Goal: Task Accomplishment & Management: Use online tool/utility

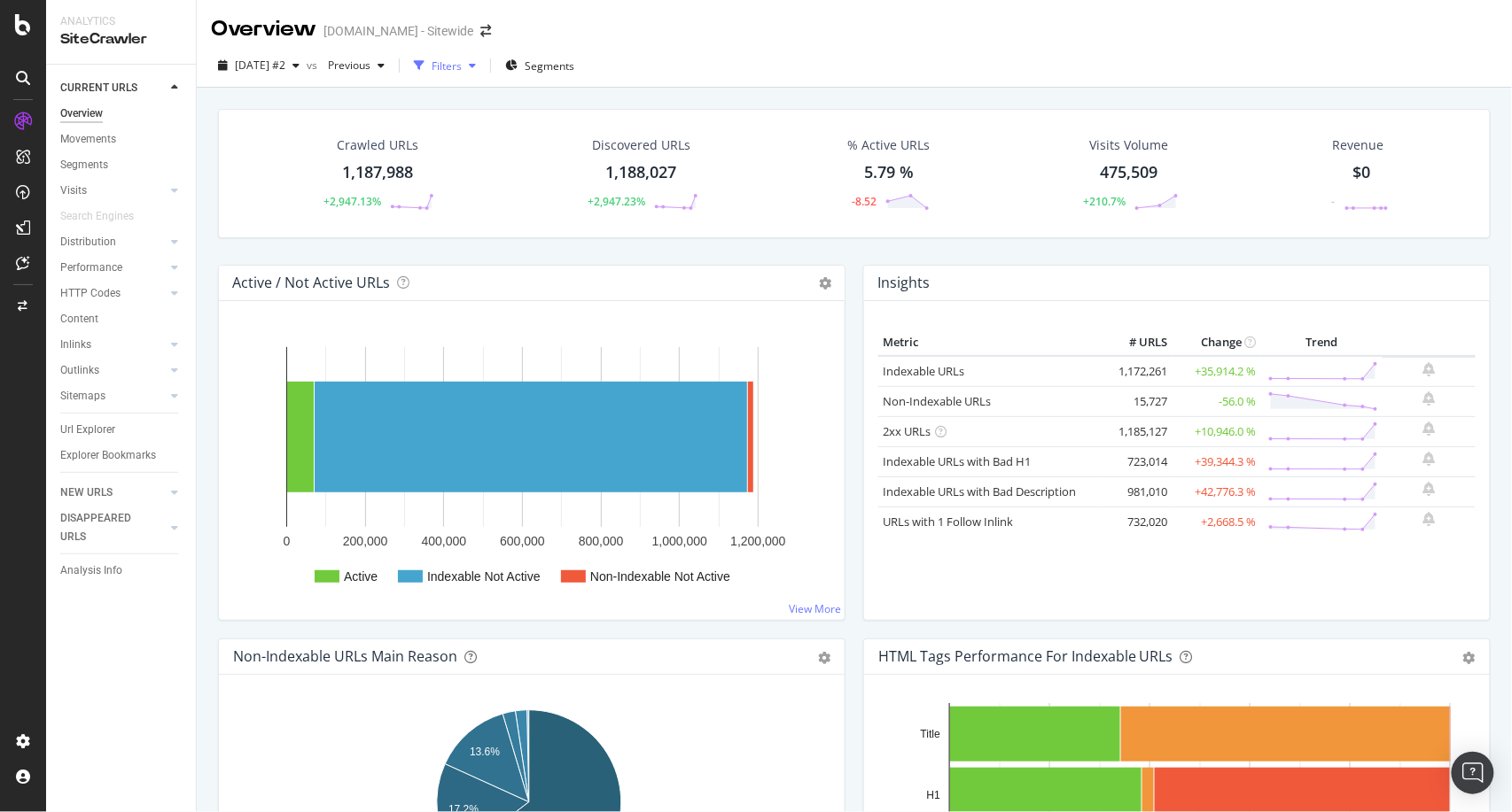
click at [483, 67] on div "button" at bounding box center [472, 66] width 21 height 11
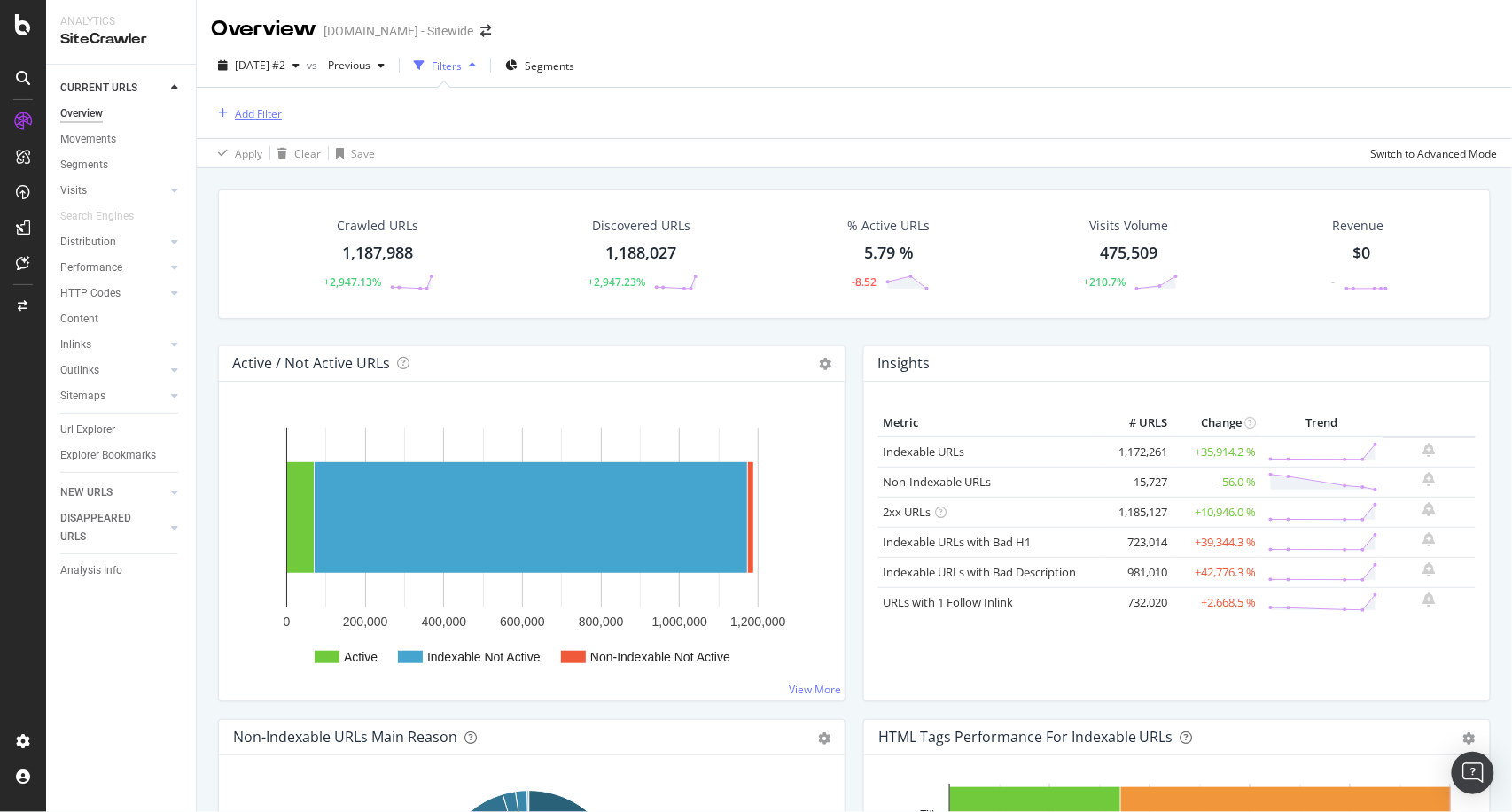
click at [276, 112] on div "Add Filter" at bounding box center [257, 114] width 47 height 16
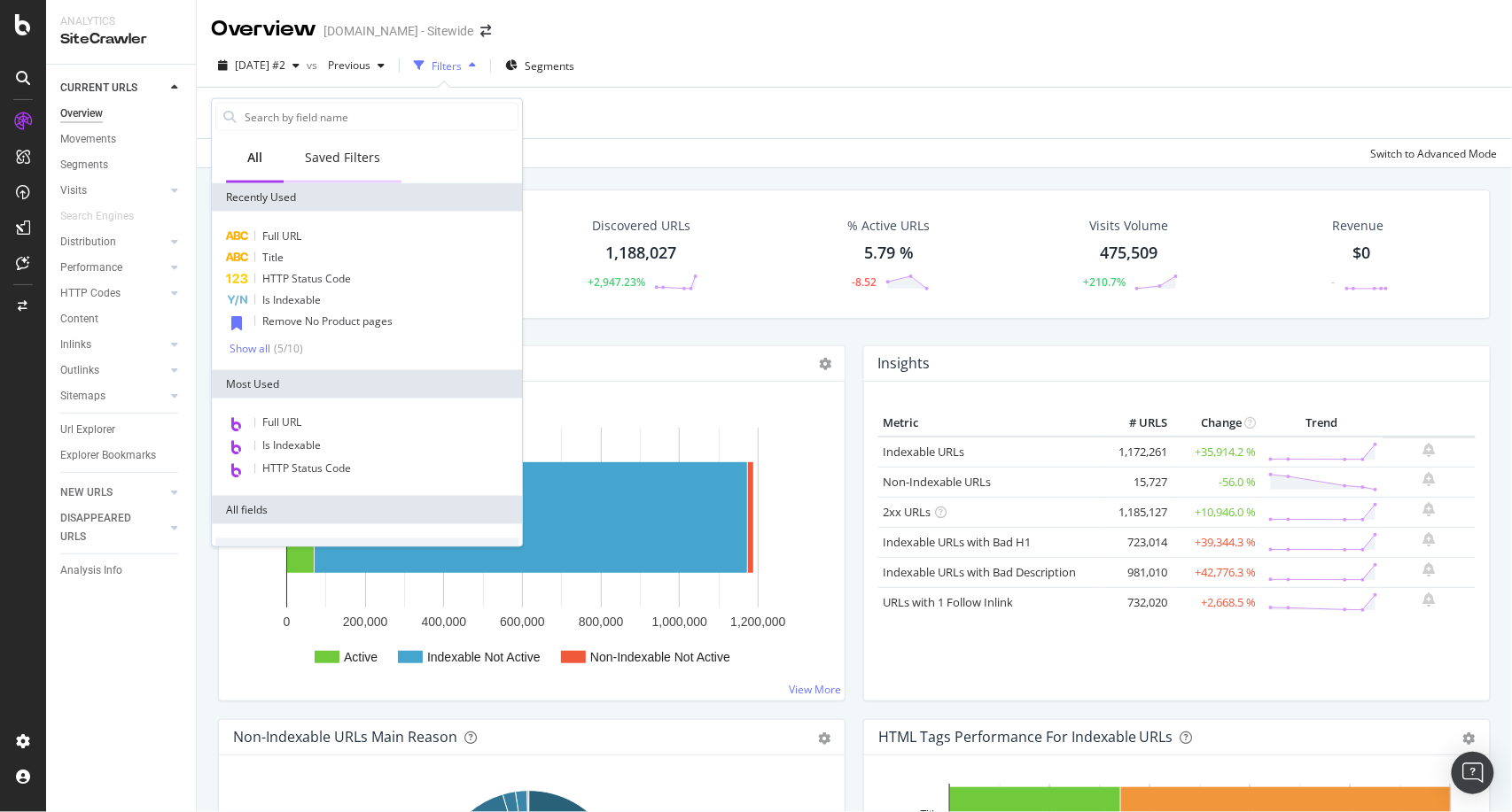
click at [352, 159] on div "Saved Filters" at bounding box center [342, 157] width 76 height 17
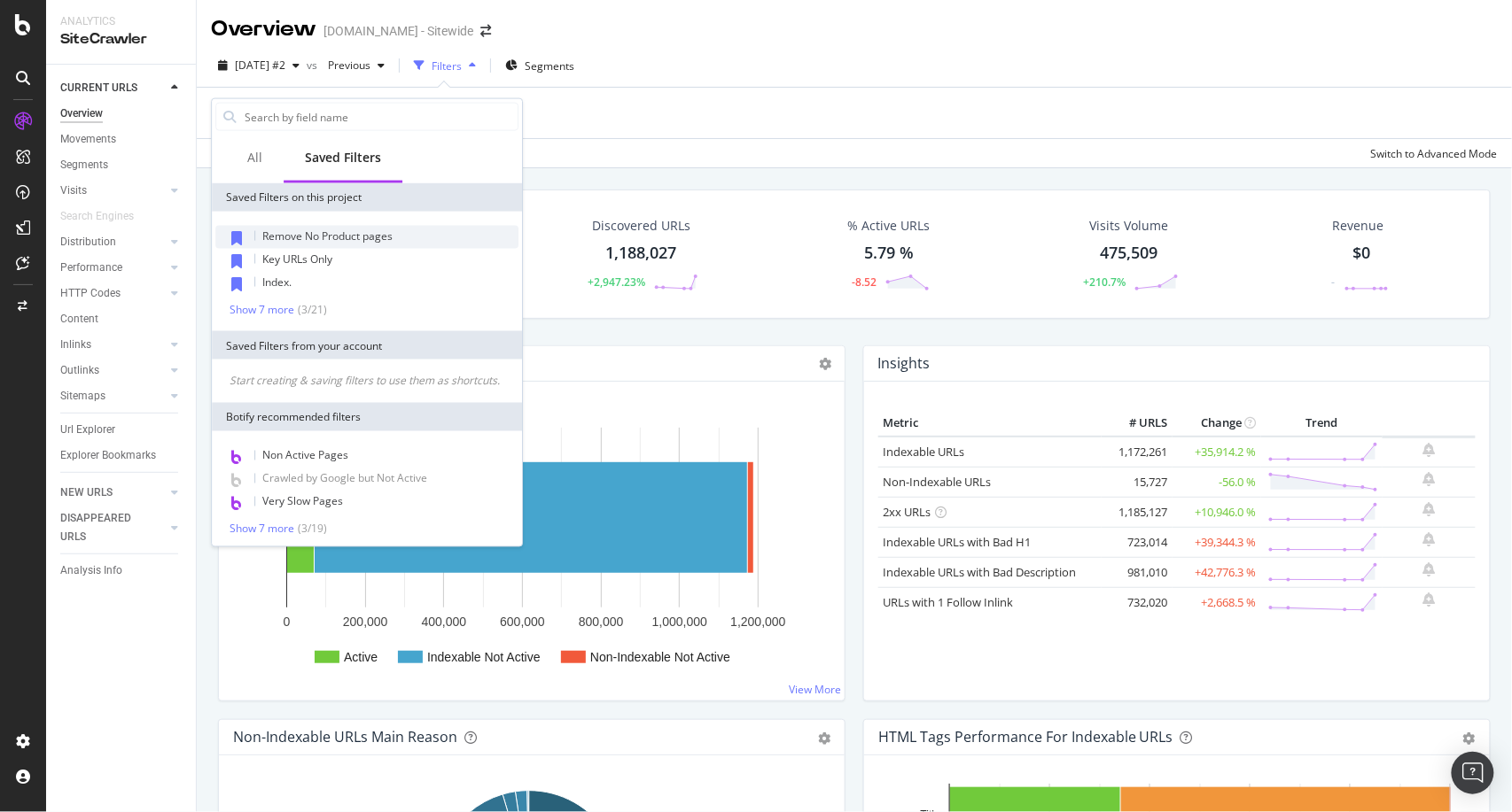
click at [368, 232] on span "Remove No Product pages" at bounding box center [327, 236] width 130 height 16
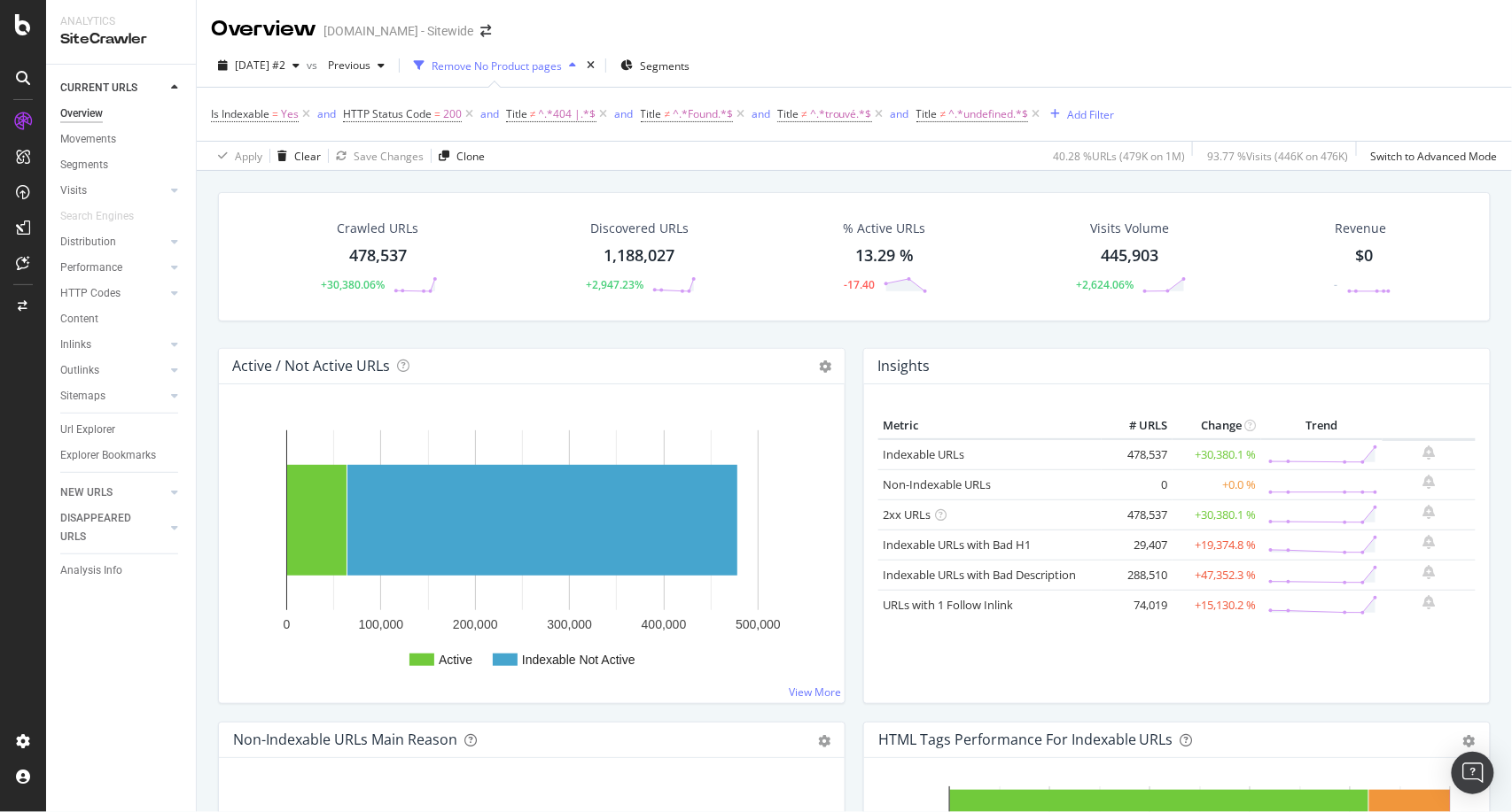
click at [203, 285] on div "Crawled URLs 478,537 +30,380.06% Discovered URLs 1,188,027 +2,947.23% % Active …" at bounding box center [854, 577] width 1315 height 812
click at [93, 120] on div "Overview" at bounding box center [81, 114] width 43 height 18
click at [201, 293] on div "Crawled URLs 478,537 +30,380.06% Discovered URLs 1,188,027 +2,947.23% % Active …" at bounding box center [854, 577] width 1315 height 812
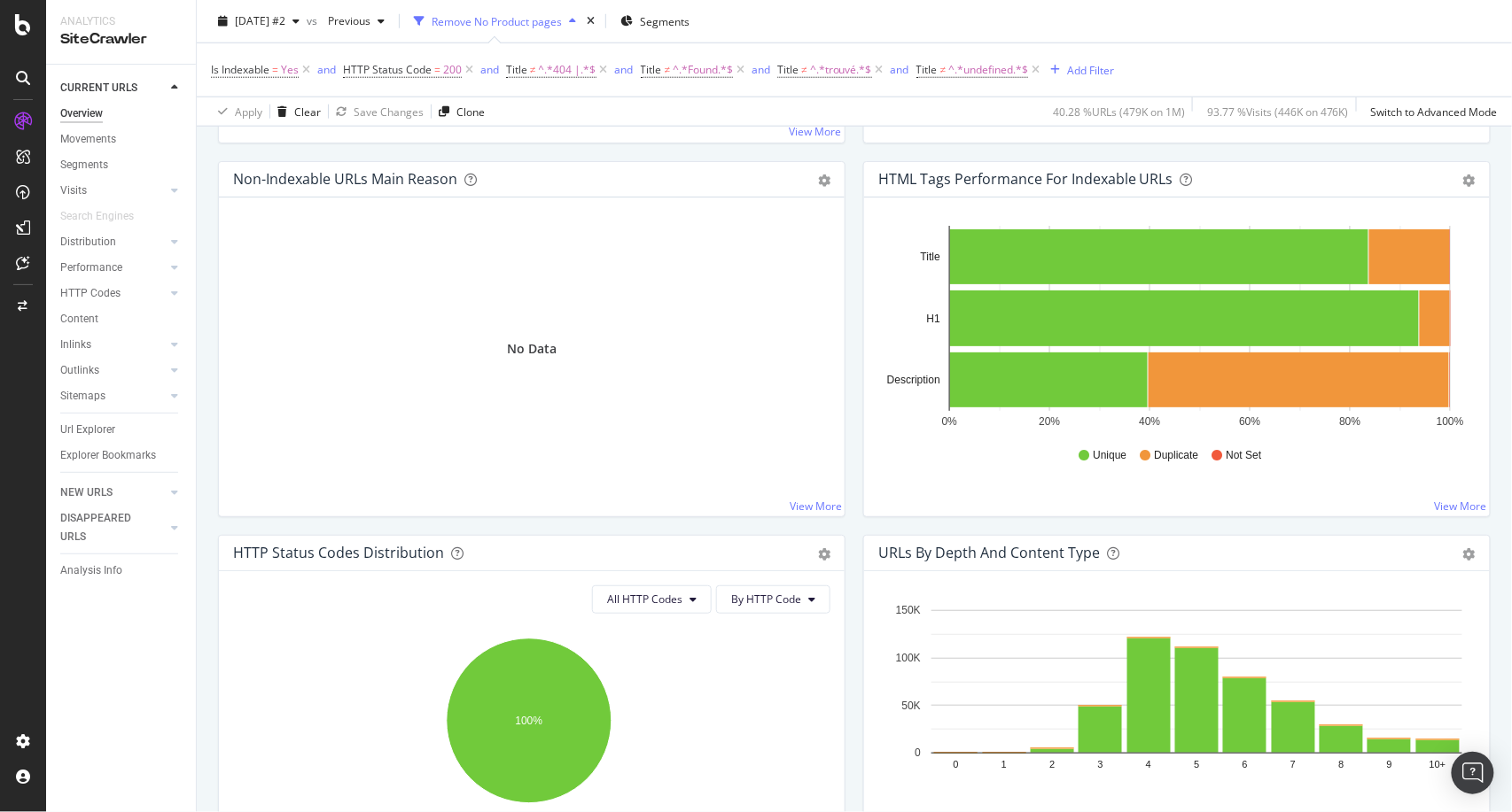
scroll to position [560, 0]
click at [211, 291] on div "Non-Indexable URLs Main Reason Pie Table Export as CSV Add to Custom Report No …" at bounding box center [531, 349] width 645 height 374
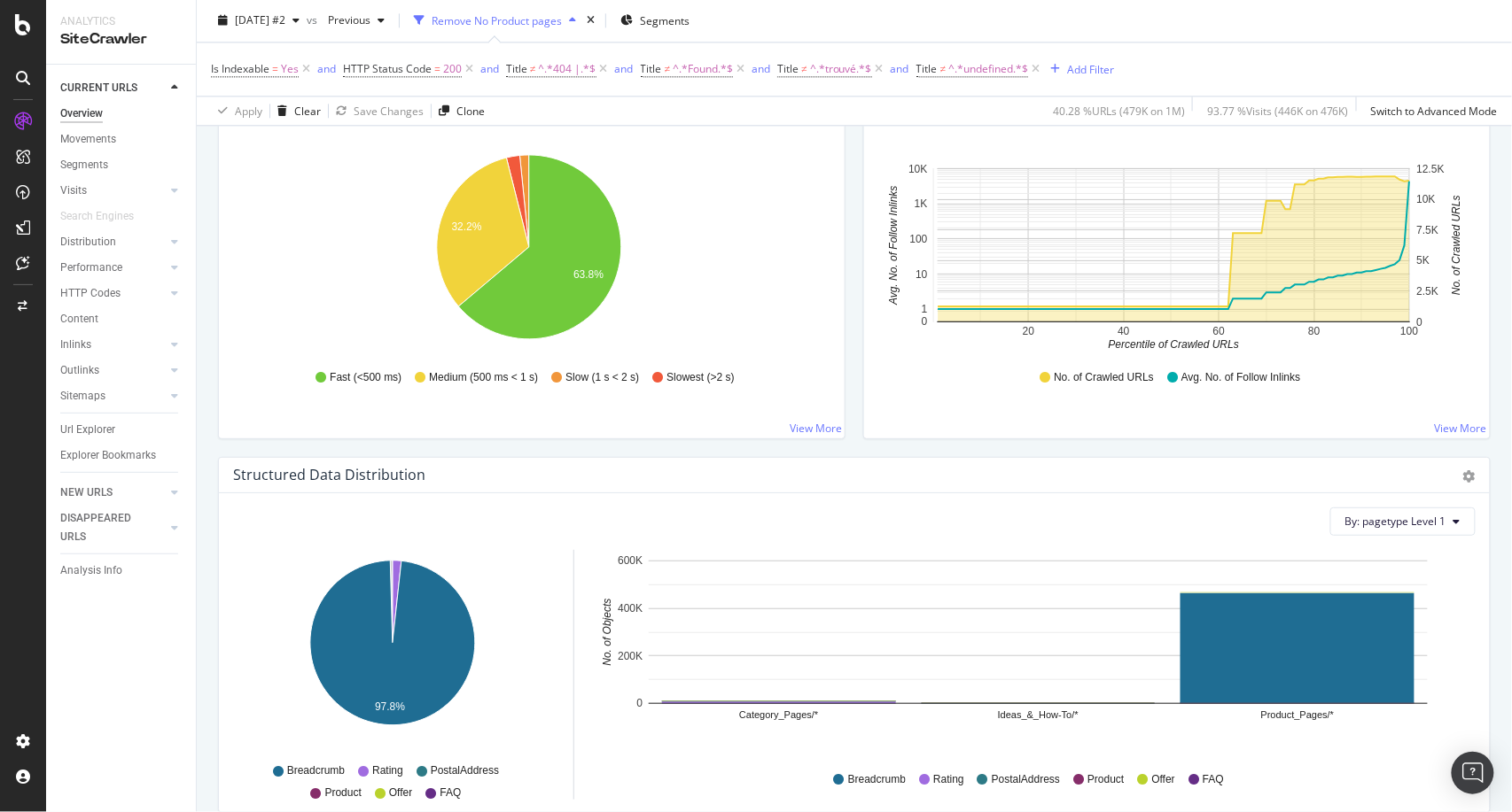
scroll to position [1150, 0]
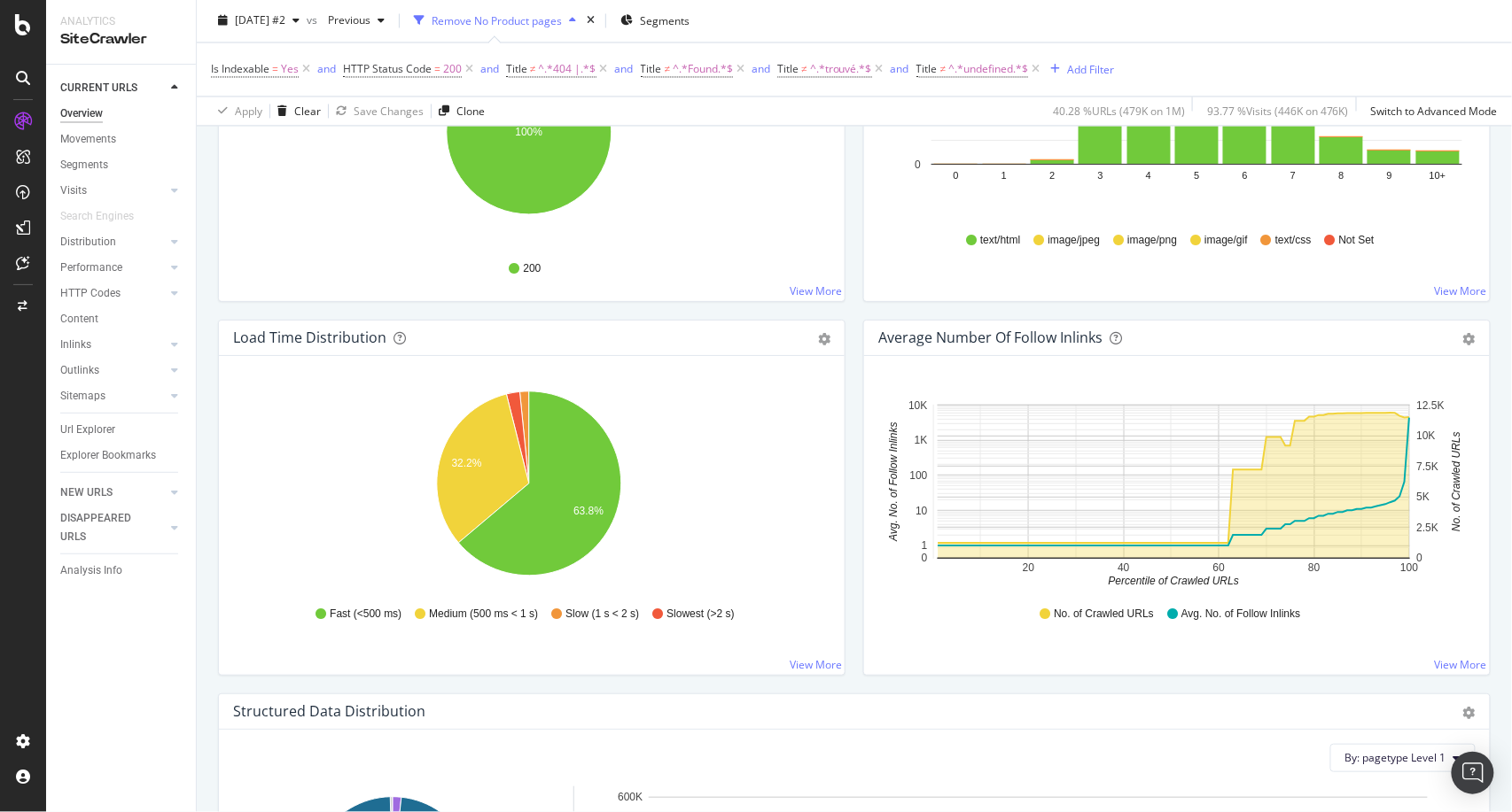
click at [204, 391] on div "Overview [DOMAIN_NAME] - Sitewide [DATE] #2 vs Previous Remove No Product pages…" at bounding box center [854, 406] width 1315 height 812
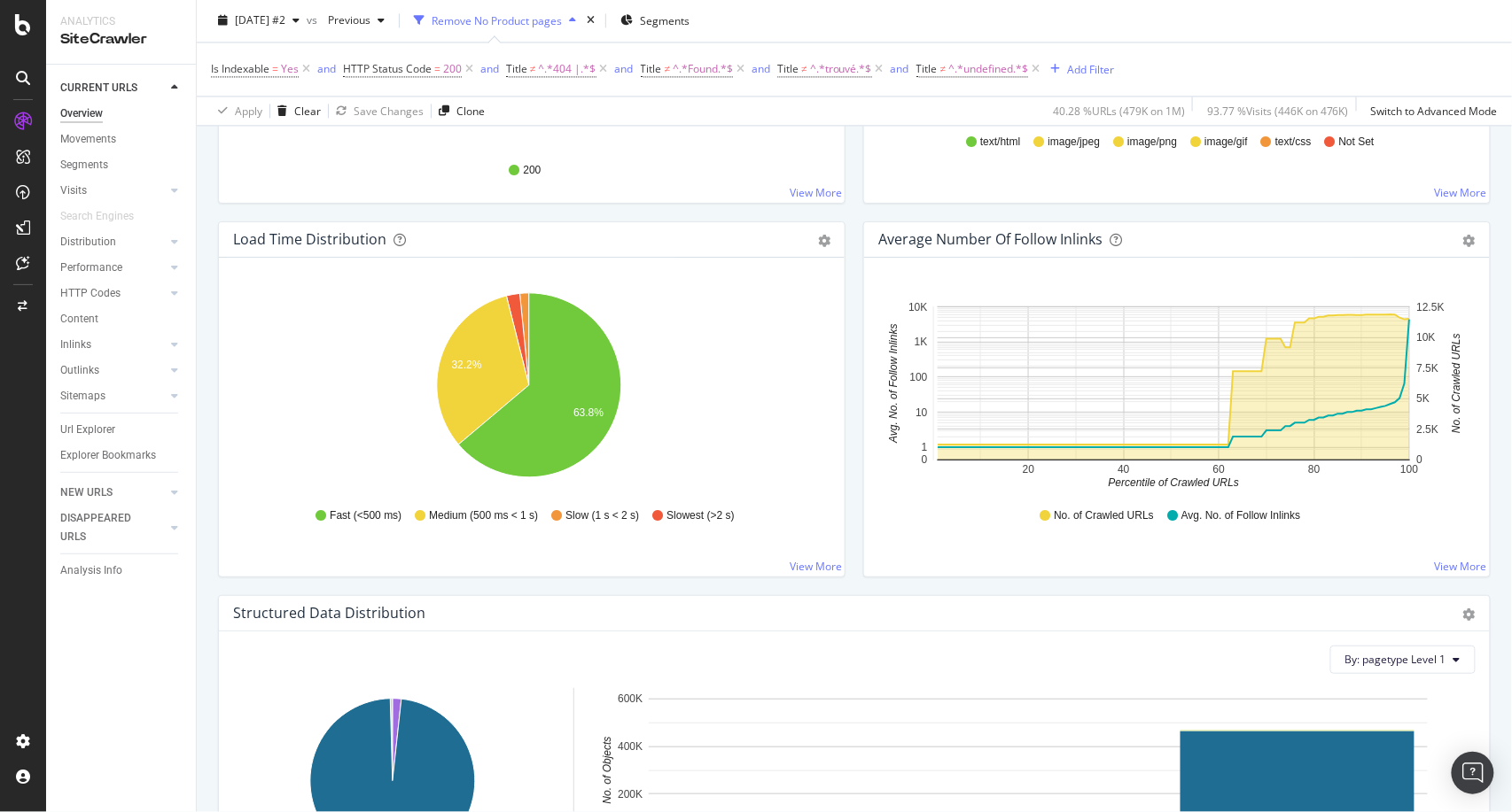
click at [854, 429] on div "Average Number of Follow Inlinks Chart (by Value) Table Export as CSV Add to Cu…" at bounding box center [1176, 409] width 645 height 374
click at [843, 427] on div "Load Time Distribution Pie Table Export as CSV Add to Custom Report Hold CTRL w…" at bounding box center [531, 409] width 645 height 374
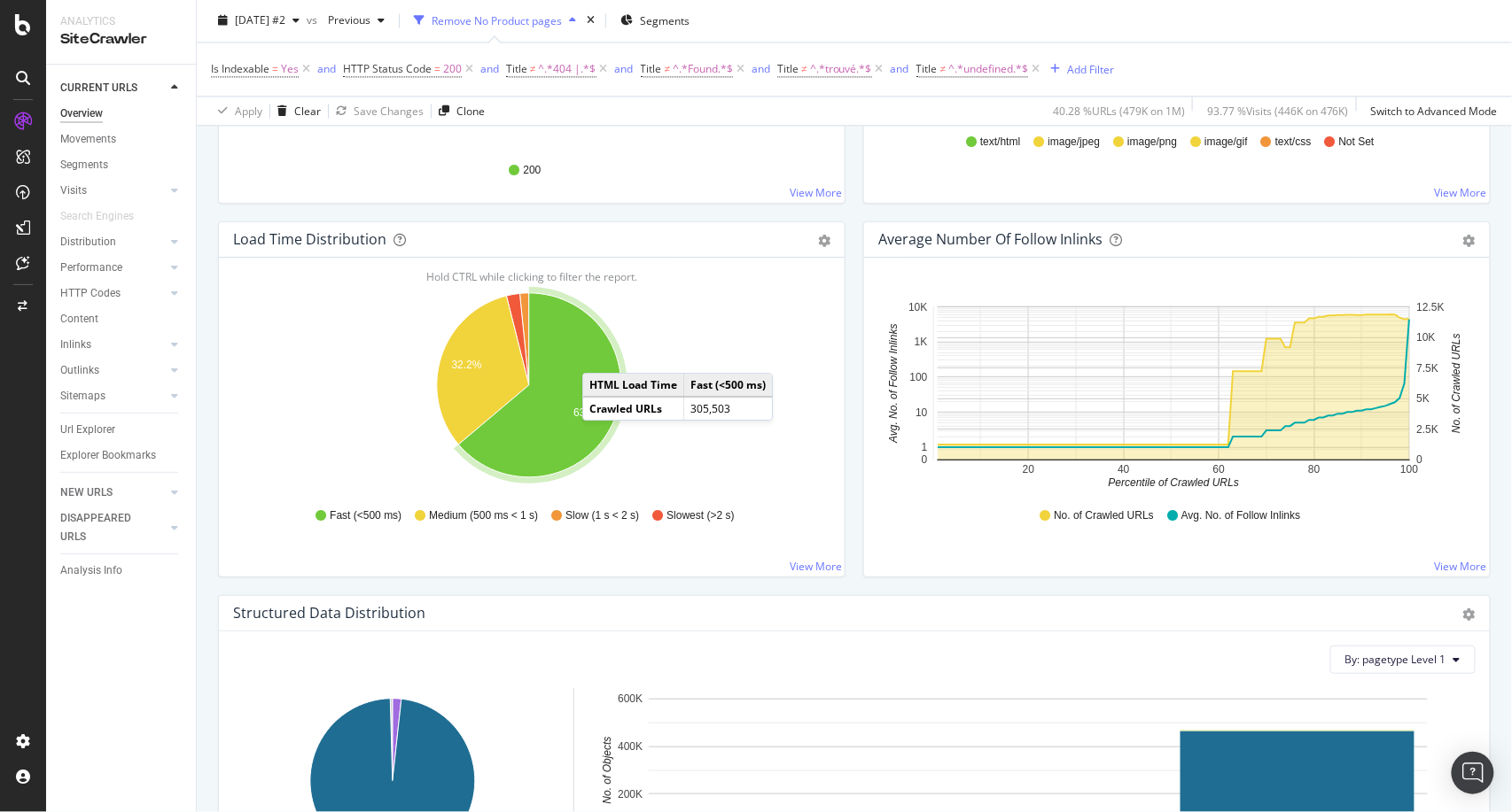
click at [600, 353] on icon "A chart." at bounding box center [540, 385] width 162 height 184
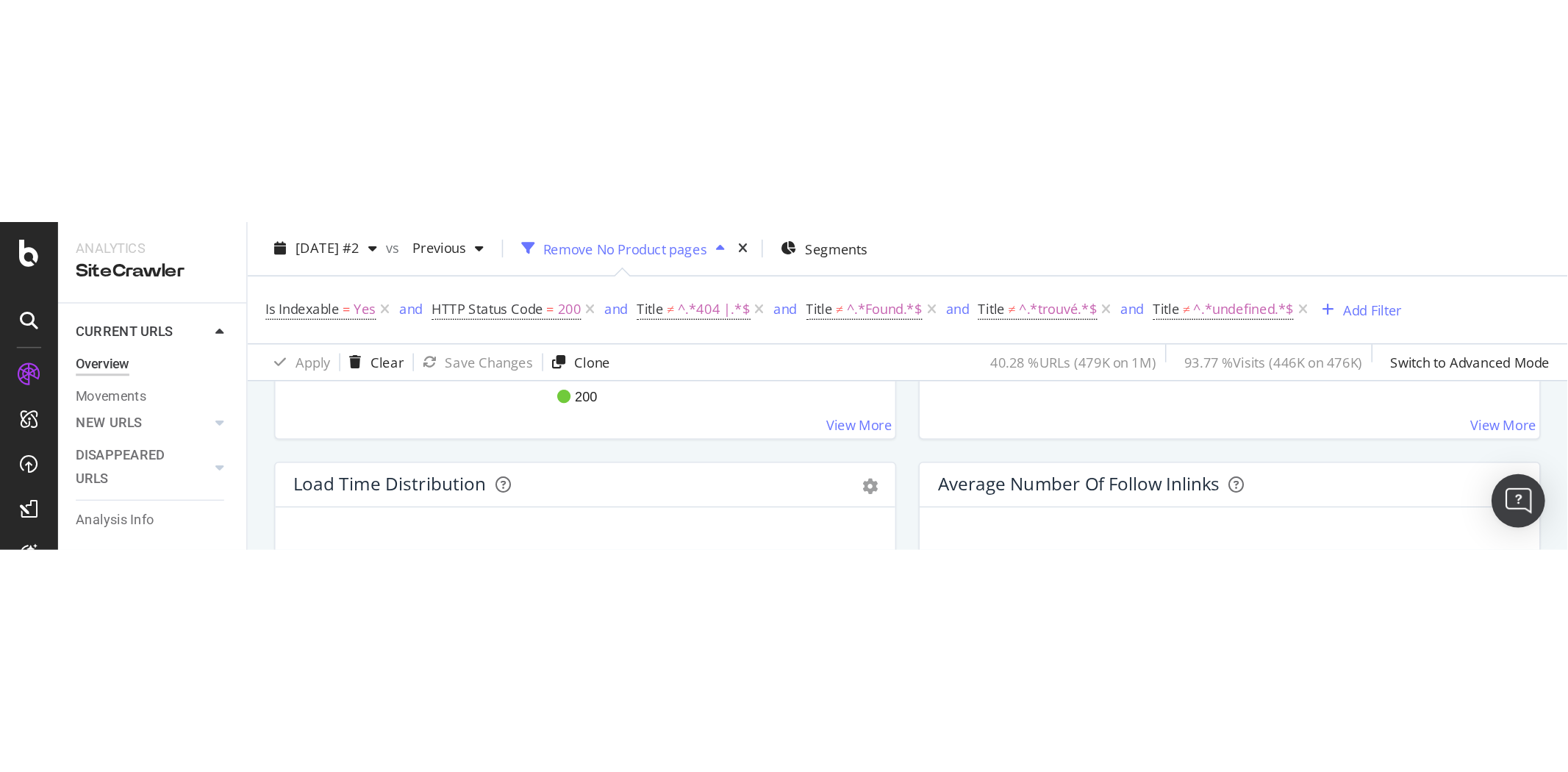
scroll to position [1061, 0]
